Goal: Task Accomplishment & Management: Use online tool/utility

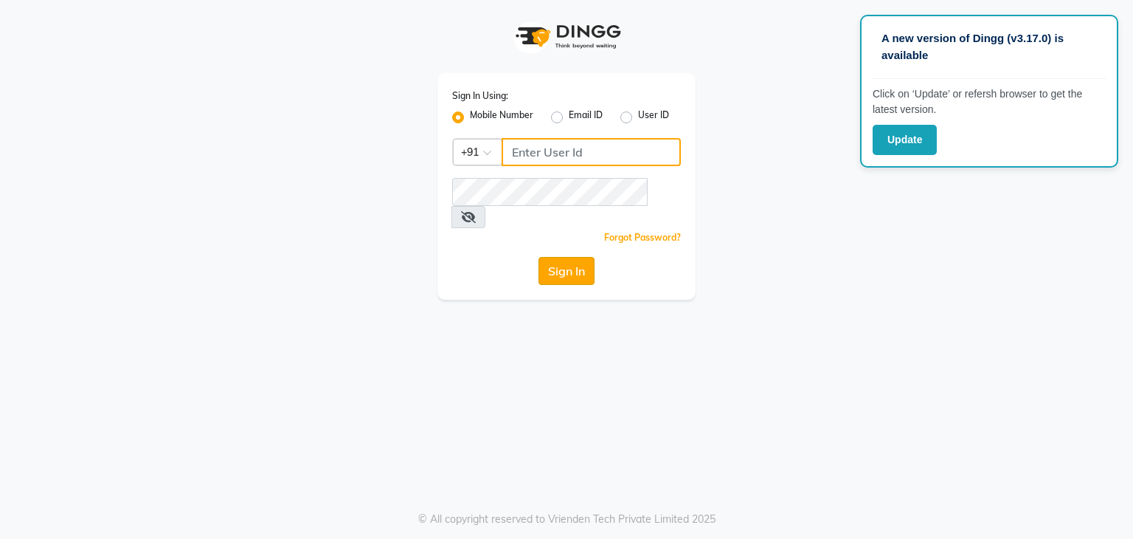
type input "9167772105"
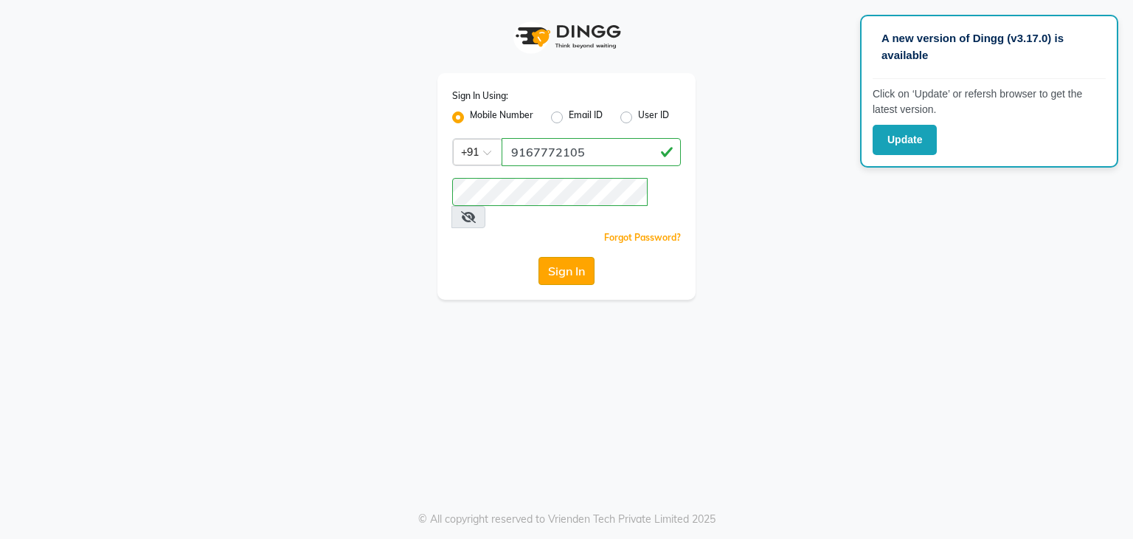
click at [557, 257] on button "Sign In" at bounding box center [567, 271] width 56 height 28
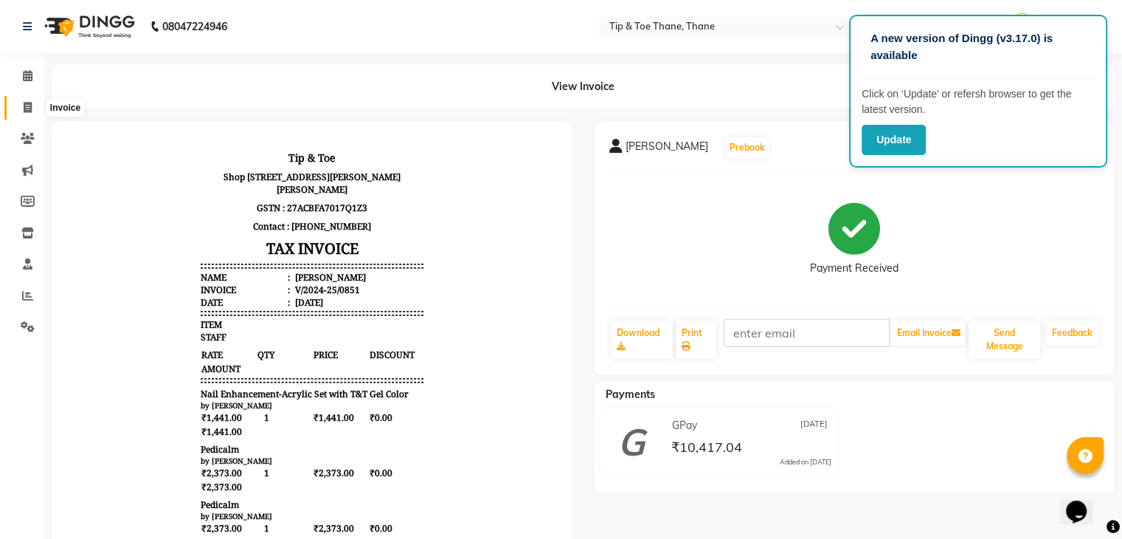
click at [32, 113] on span at bounding box center [28, 108] width 26 height 17
select select "service"
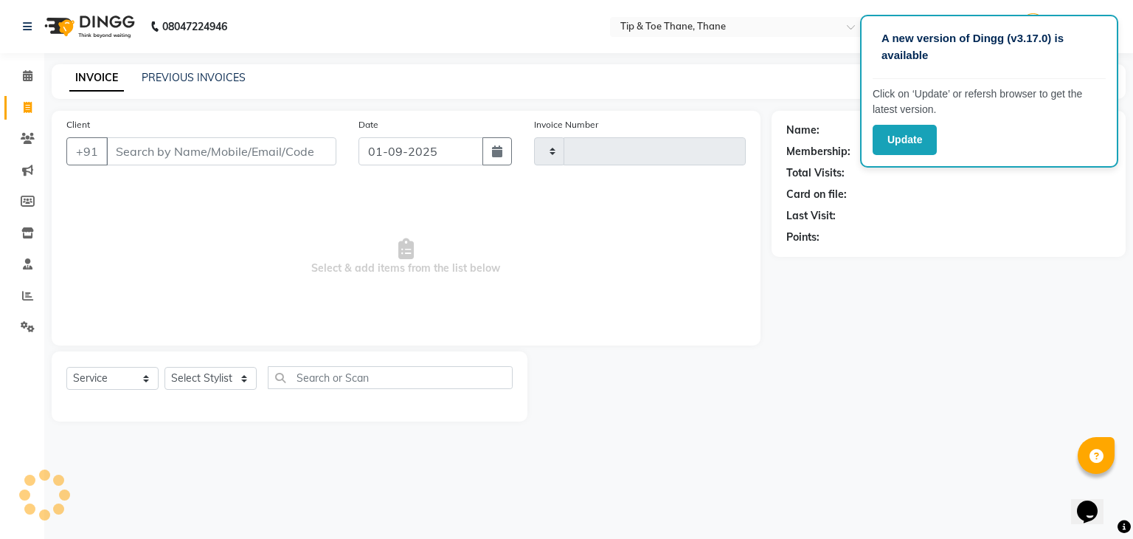
type input "0423"
select select "5603"
click at [894, 128] on button "Update" at bounding box center [905, 140] width 64 height 30
drag, startPoint x: 246, startPoint y: 133, endPoint x: 240, endPoint y: 144, distance: 12.5
click at [241, 136] on div "Client +91" at bounding box center [201, 147] width 292 height 61
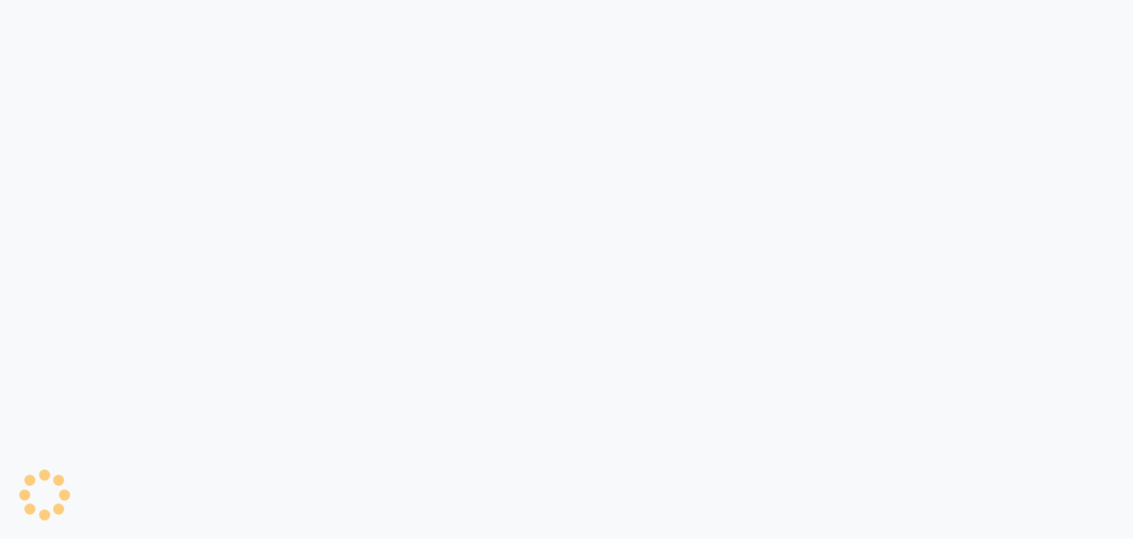
select select "service"
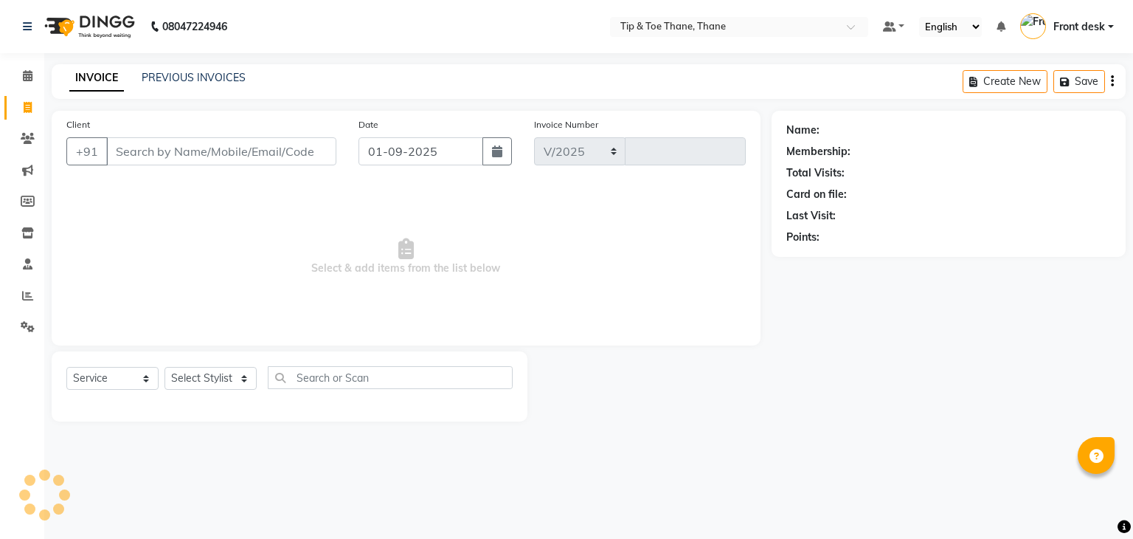
select select "en"
select select "5603"
type input "0423"
click at [224, 152] on input "Client" at bounding box center [221, 151] width 230 height 28
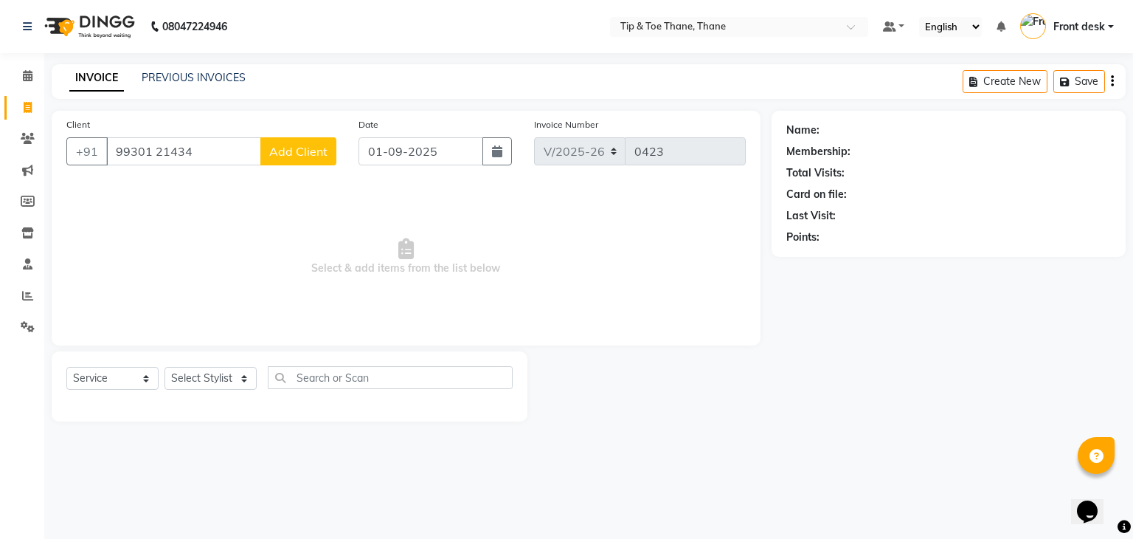
click at [163, 158] on input "99301 21434" at bounding box center [183, 151] width 155 height 28
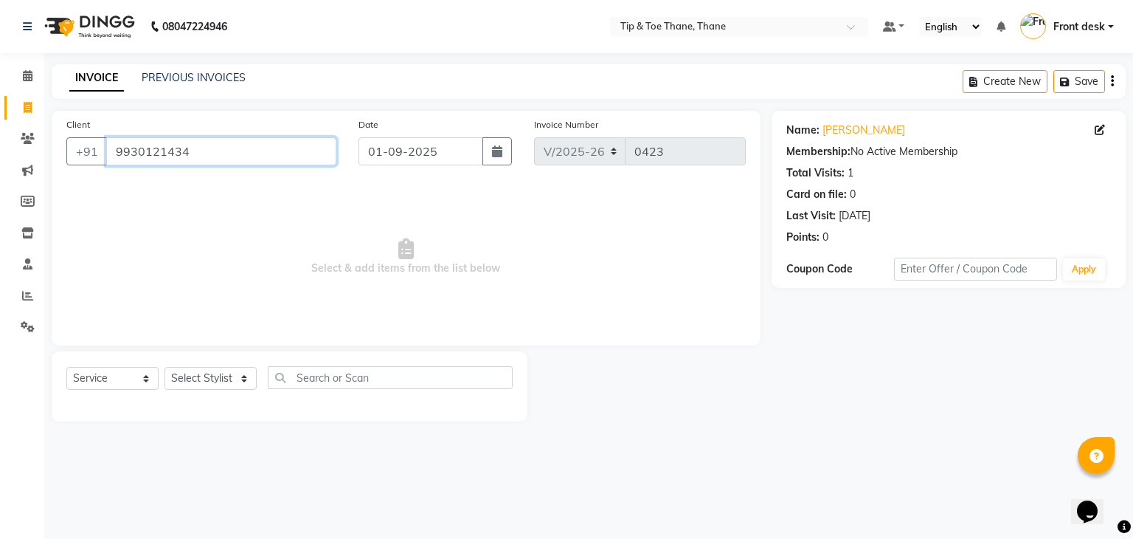
drag, startPoint x: 187, startPoint y: 146, endPoint x: 0, endPoint y: 142, distance: 187.5
click at [0, 142] on app-home "08047224946 Select Location × Tip & Toe Thane, Thane Default Panel My Panel Eng…" at bounding box center [566, 221] width 1133 height 443
paste input "7755961529"
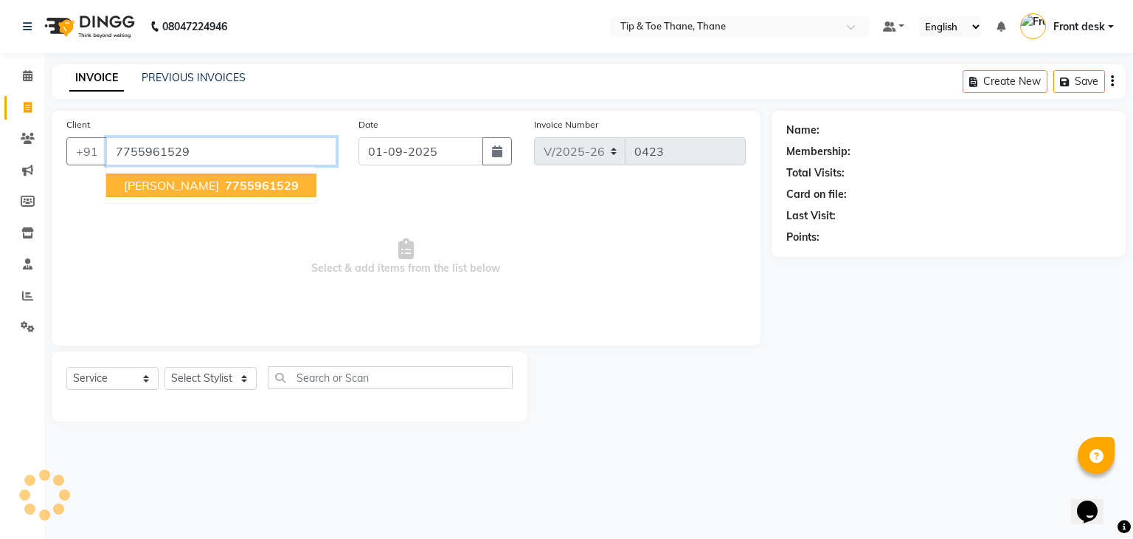
click at [202, 190] on span "[PERSON_NAME]" at bounding box center [171, 185] width 95 height 15
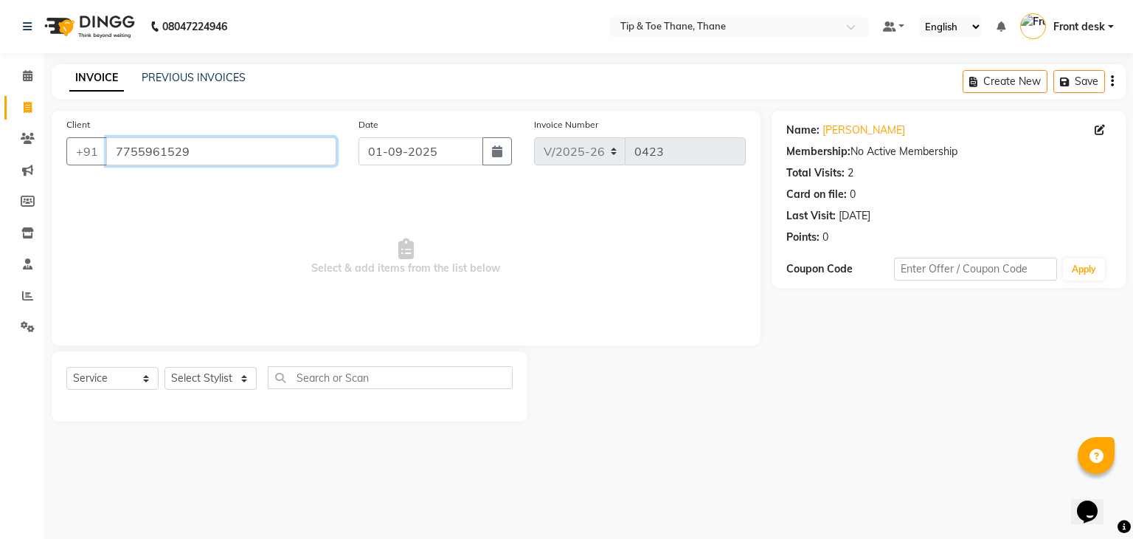
drag, startPoint x: 218, startPoint y: 161, endPoint x: 0, endPoint y: 131, distance: 219.7
click at [0, 131] on app-home "08047224946 Select Location × Tip & Toe Thane, Thane Default Panel My Panel Eng…" at bounding box center [566, 221] width 1133 height 443
paste input "98192 35027"
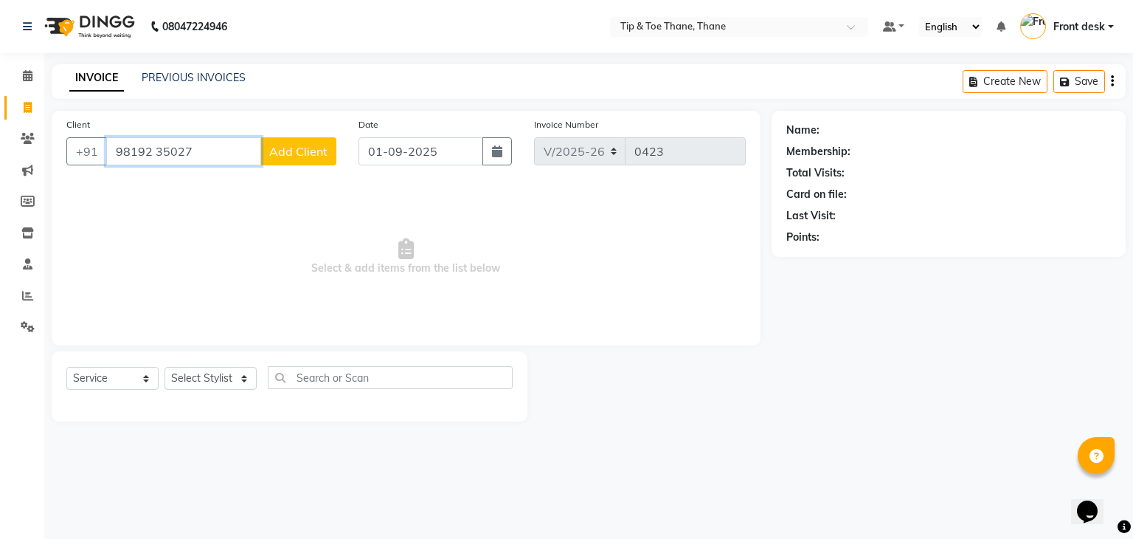
click at [155, 154] on input "98192 35027" at bounding box center [183, 151] width 155 height 28
type input "9819235027"
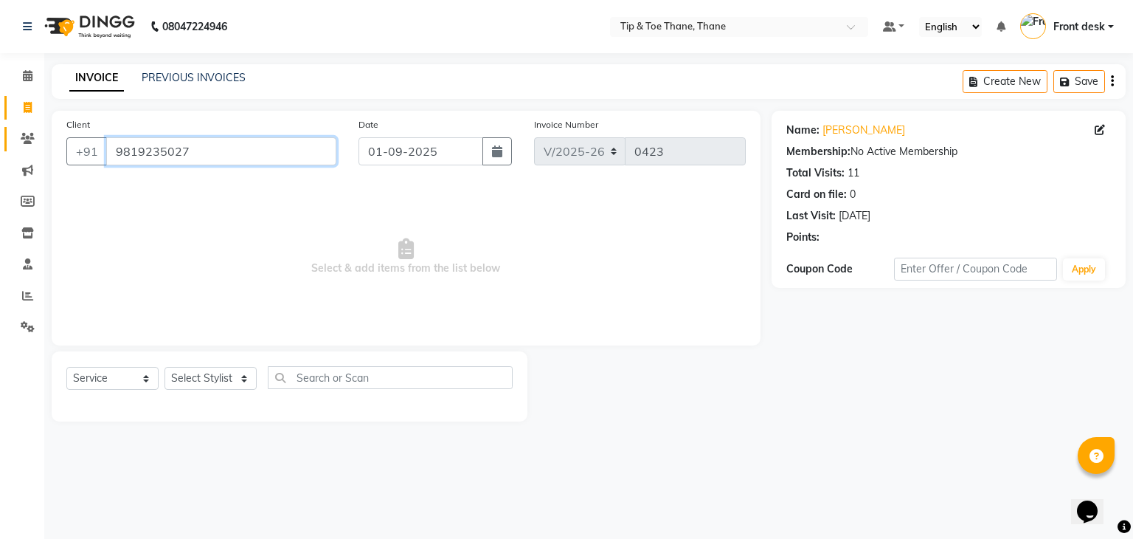
drag, startPoint x: 198, startPoint y: 158, endPoint x: 24, endPoint y: 144, distance: 174.7
click at [24, 144] on app-home "08047224946 Select Location × Tip & Toe Thane, Thane Default Panel My Panel Eng…" at bounding box center [566, 221] width 1133 height 443
